Goal: Check status: Check status

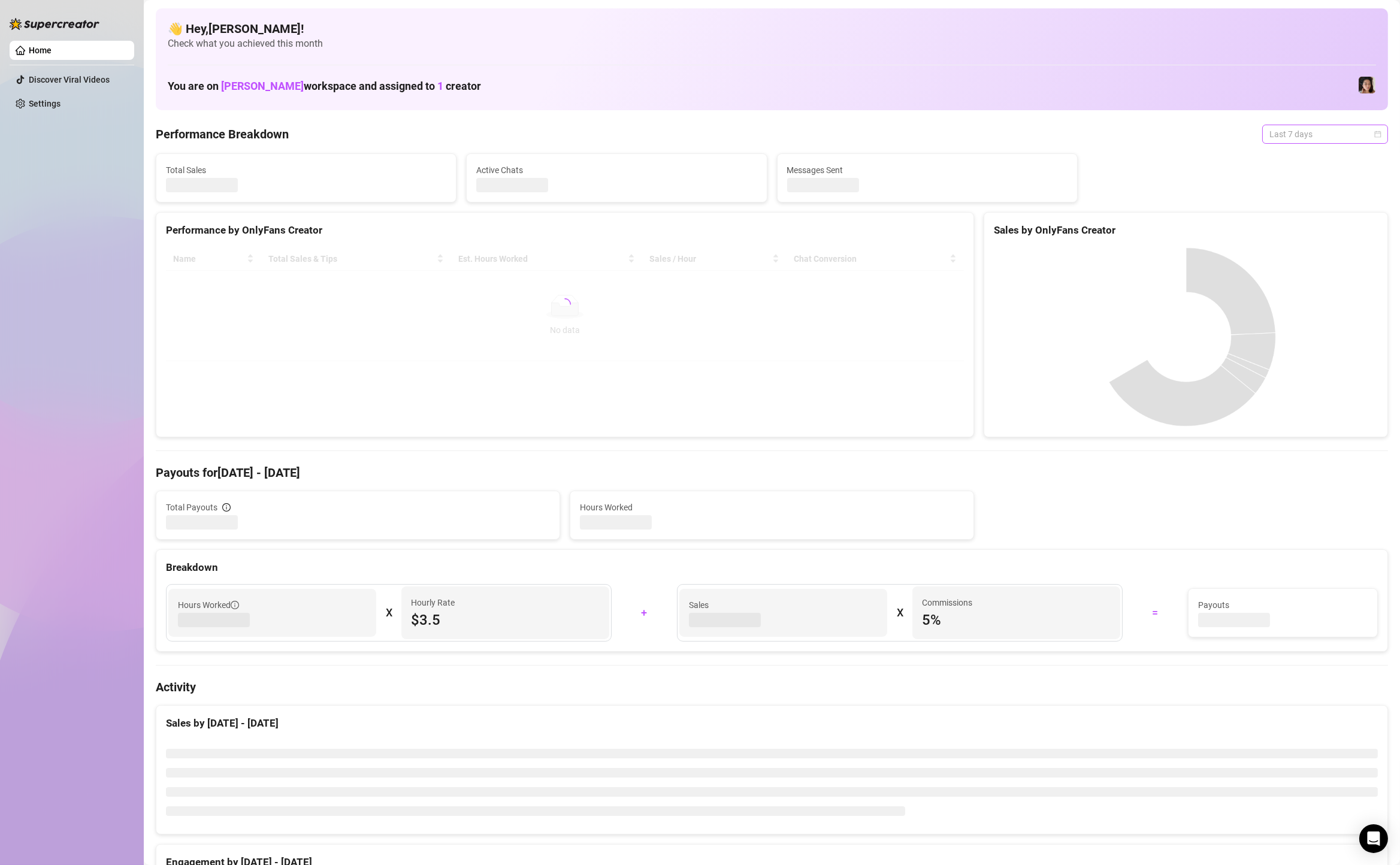
click at [1304, 133] on span "Last 7 days" at bounding box center [1325, 134] width 111 height 18
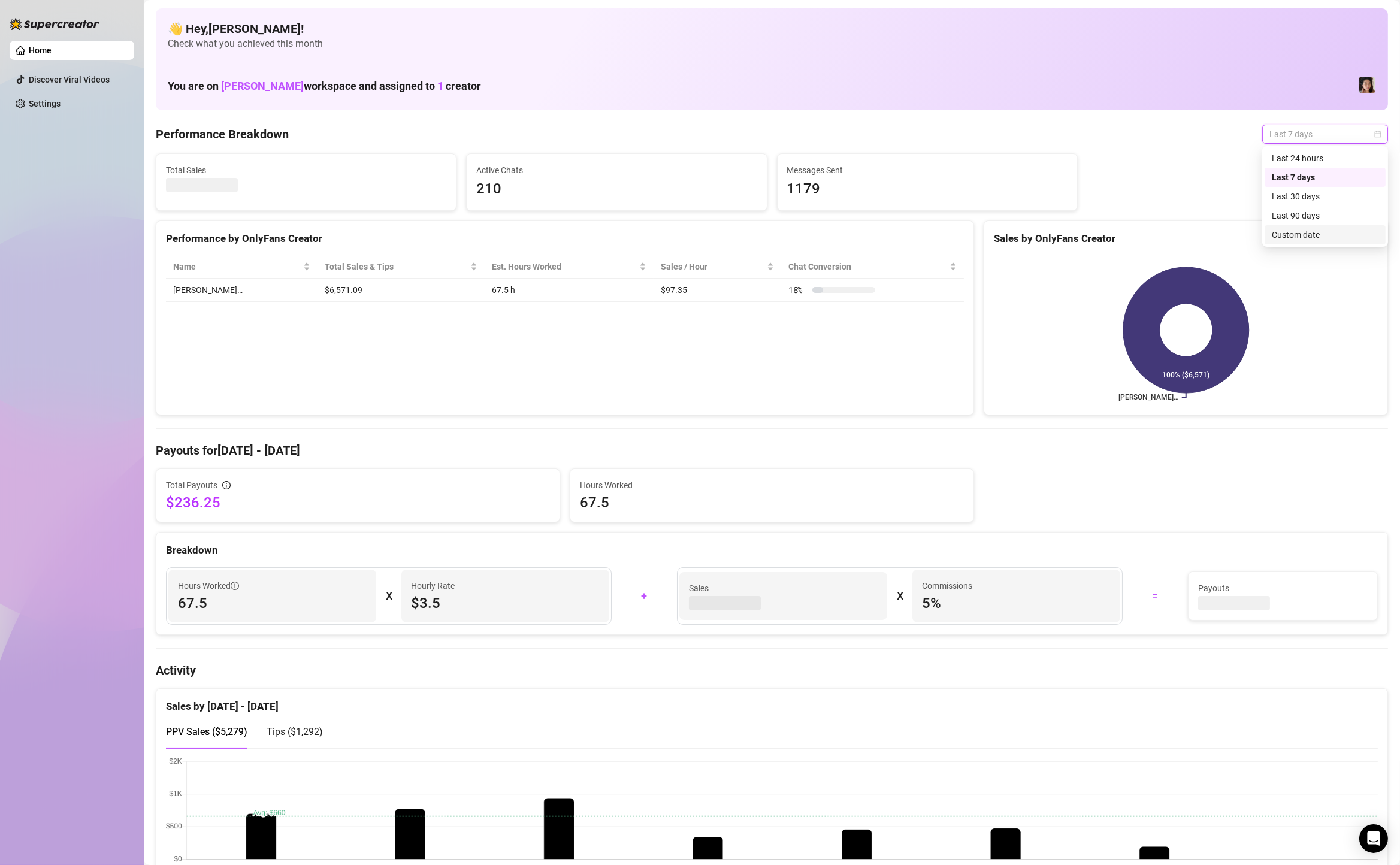
click at [1310, 230] on div "Custom date" at bounding box center [1325, 235] width 107 height 13
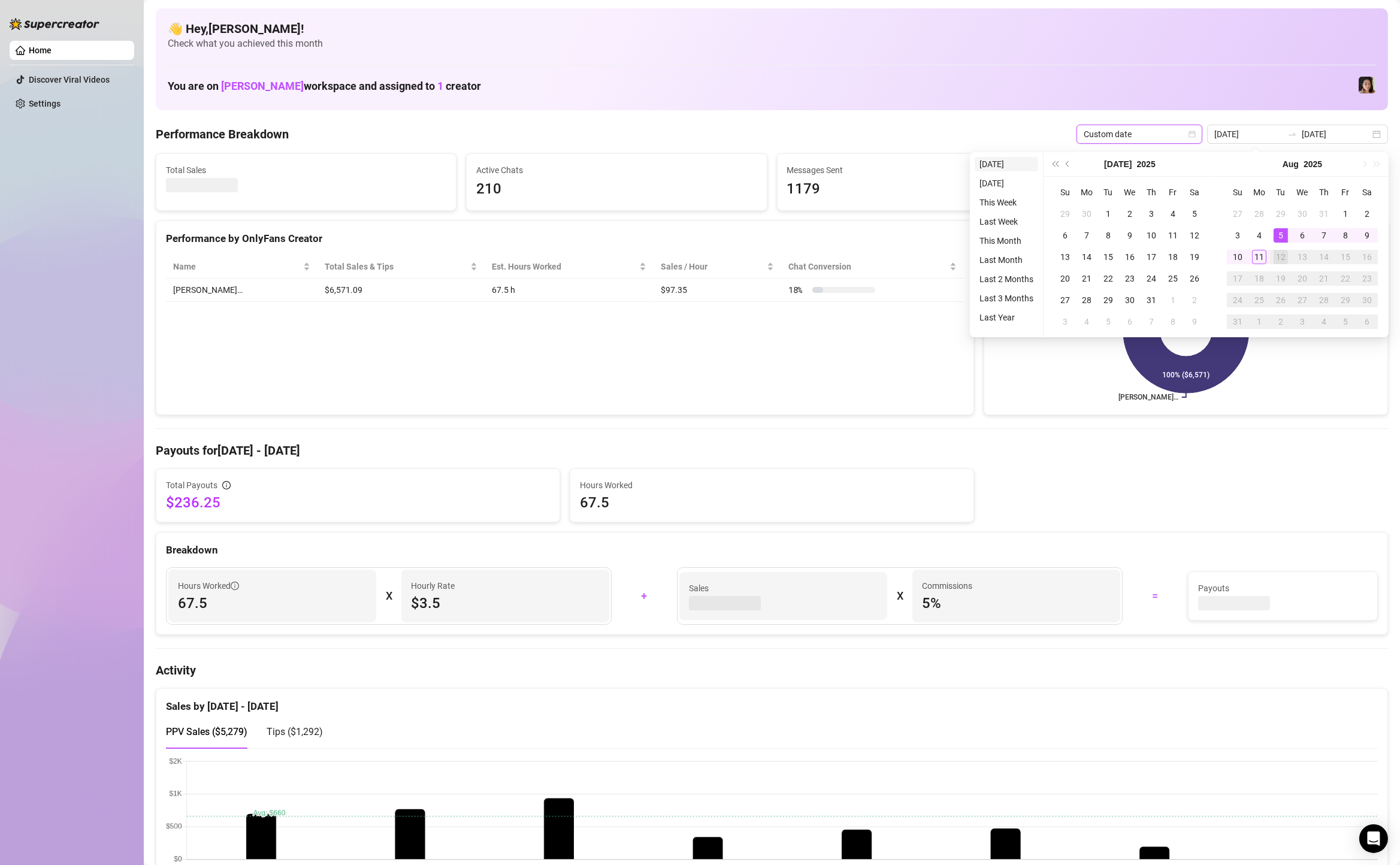
type input "[DATE]"
click at [1002, 163] on li "[DATE]" at bounding box center [1006, 164] width 63 height 15
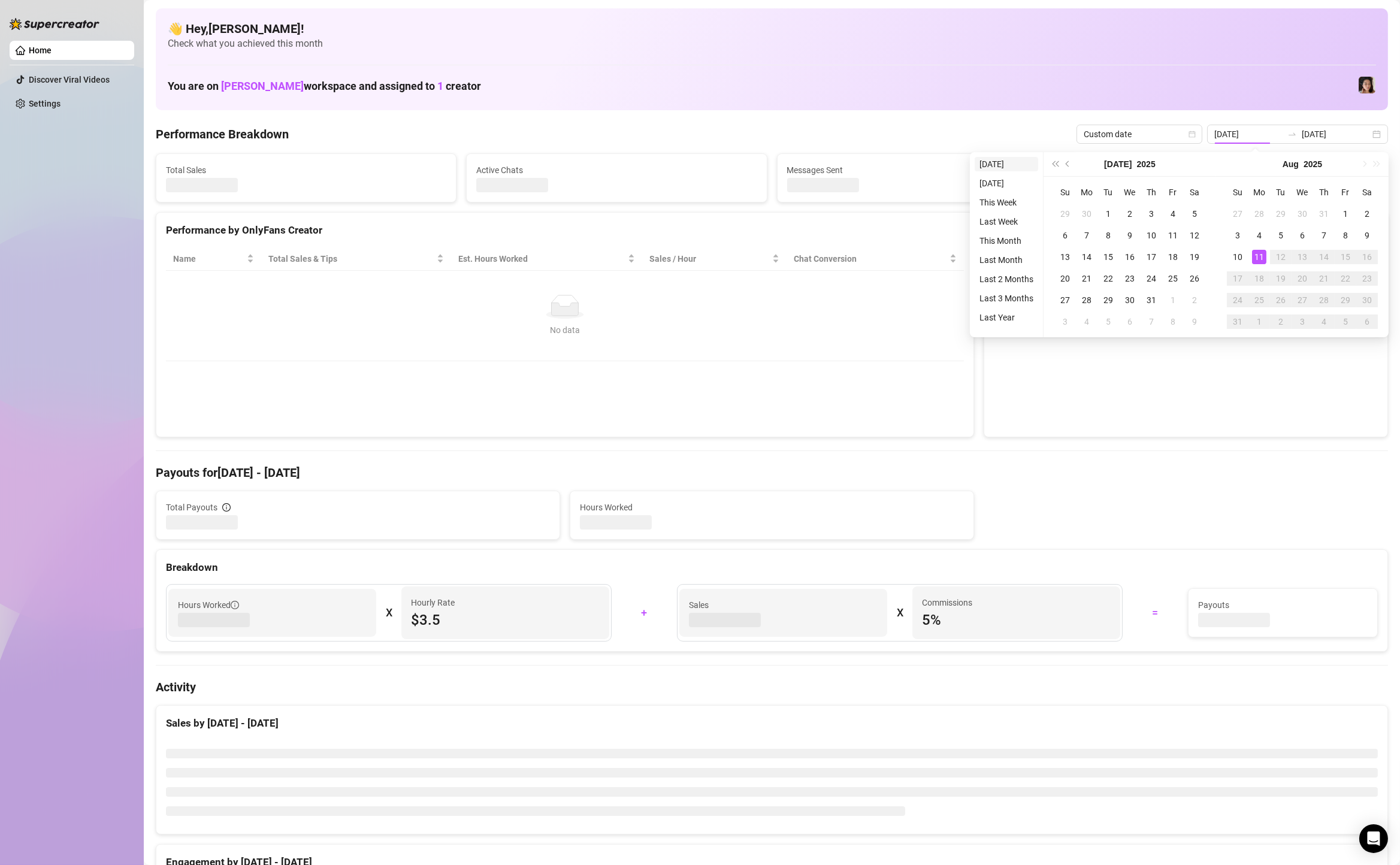
type input "[DATE]"
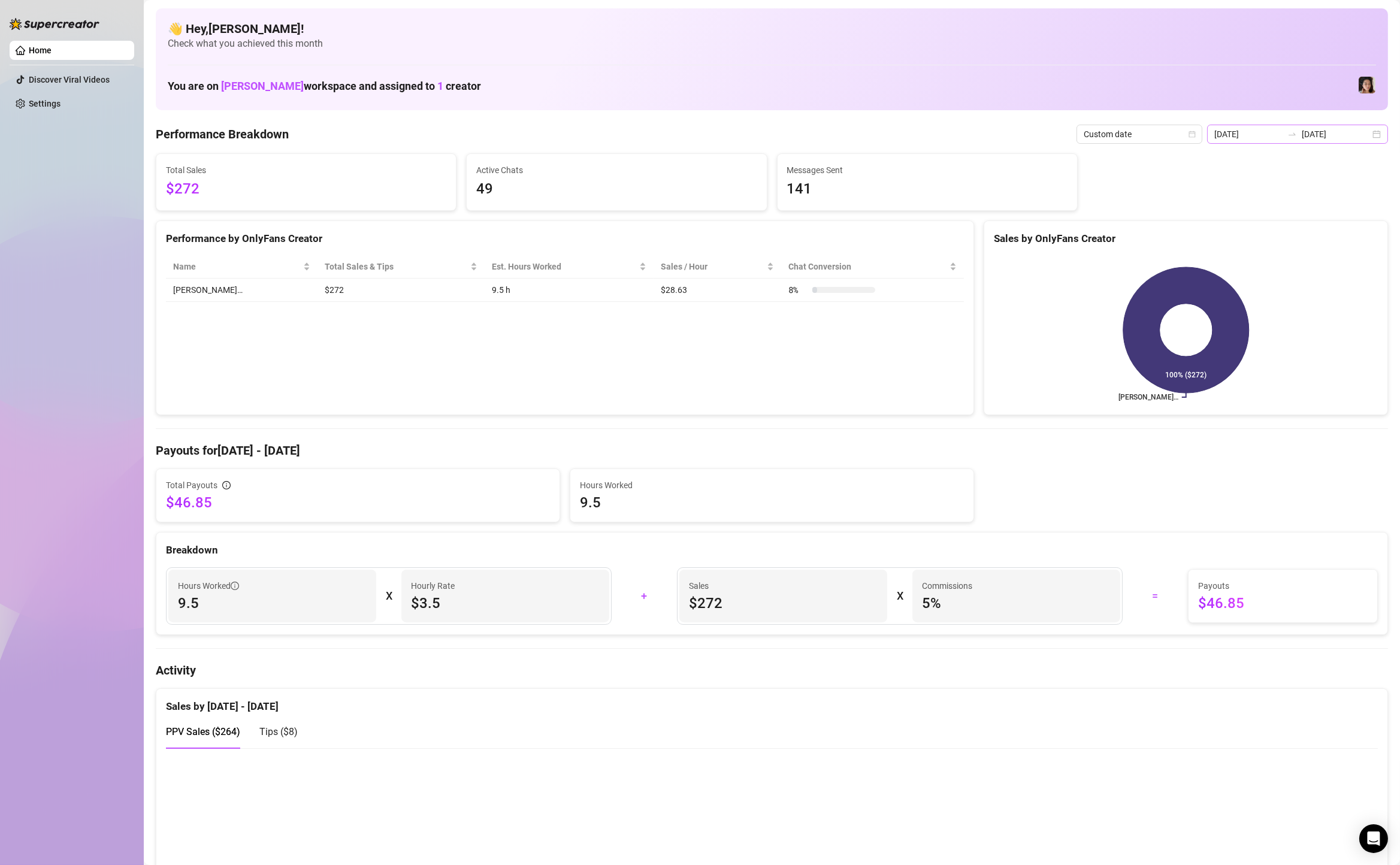
click at [1375, 137] on div "[DATE] [DATE]" at bounding box center [1297, 134] width 181 height 19
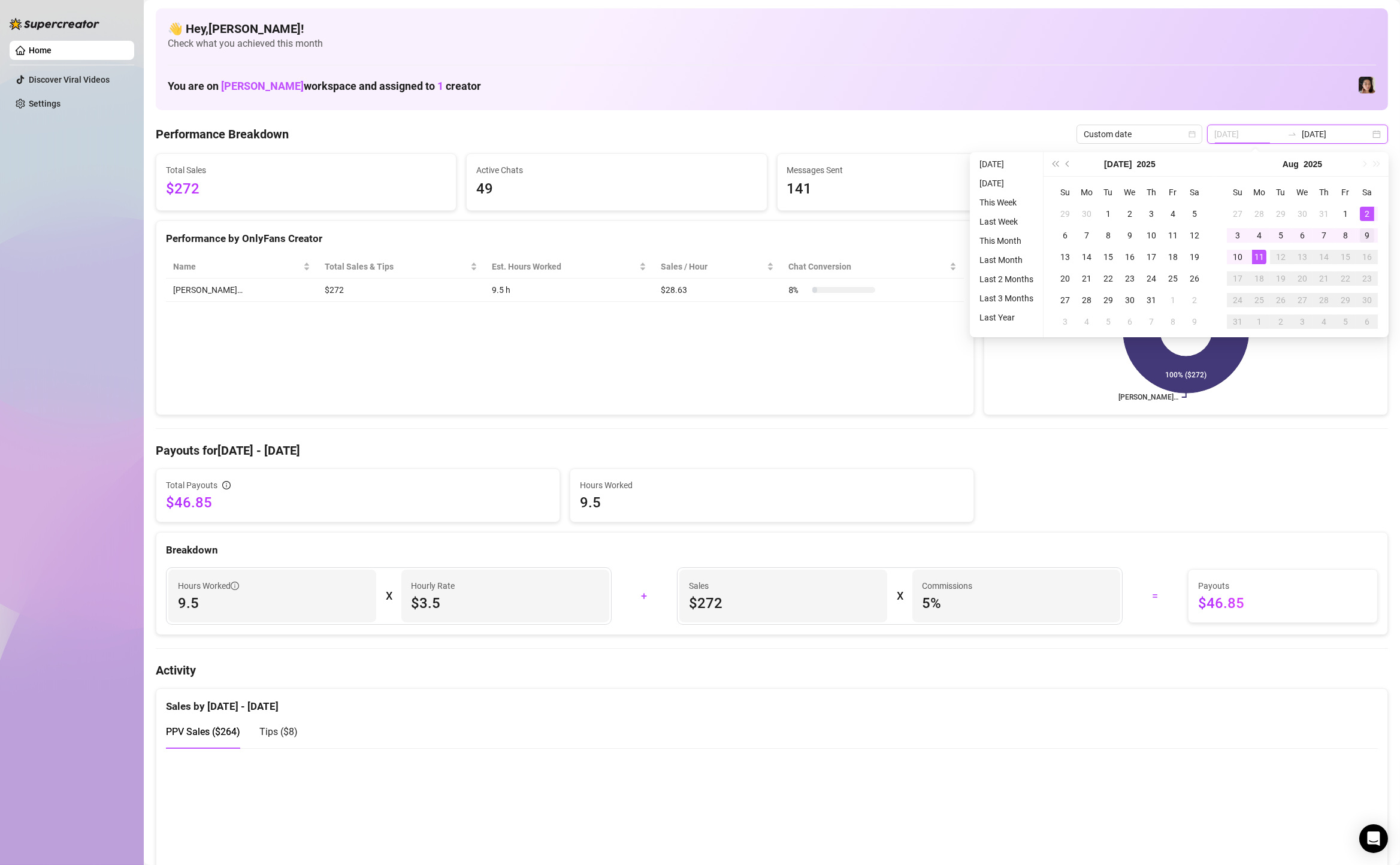
type input "[DATE]"
click at [1369, 232] on div "9" at bounding box center [1367, 236] width 15 height 15
type input "[DATE]"
click at [1262, 255] on div "11" at bounding box center [1259, 257] width 15 height 15
type input "[DATE]"
